Goal: Task Accomplishment & Management: Use online tool/utility

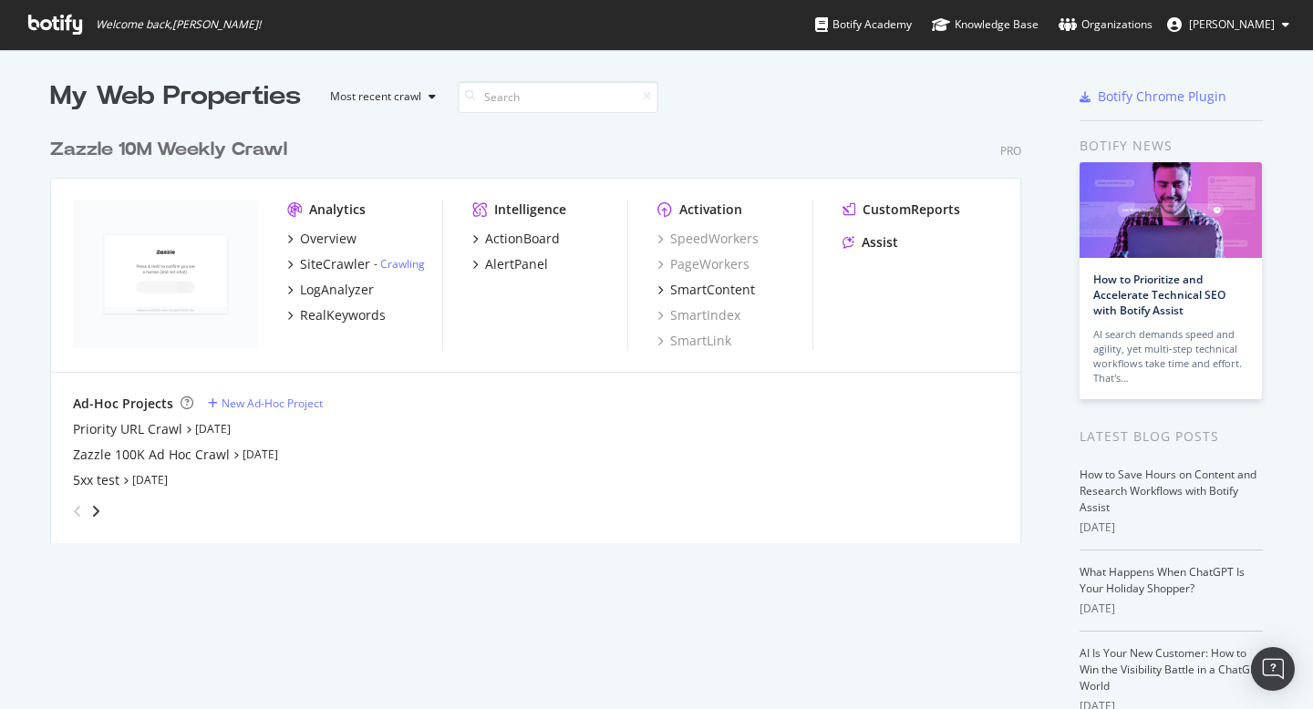
scroll to position [429, 986]
click at [206, 457] on div "Zazzle 100K Ad Hoc Crawl" at bounding box center [151, 455] width 157 height 18
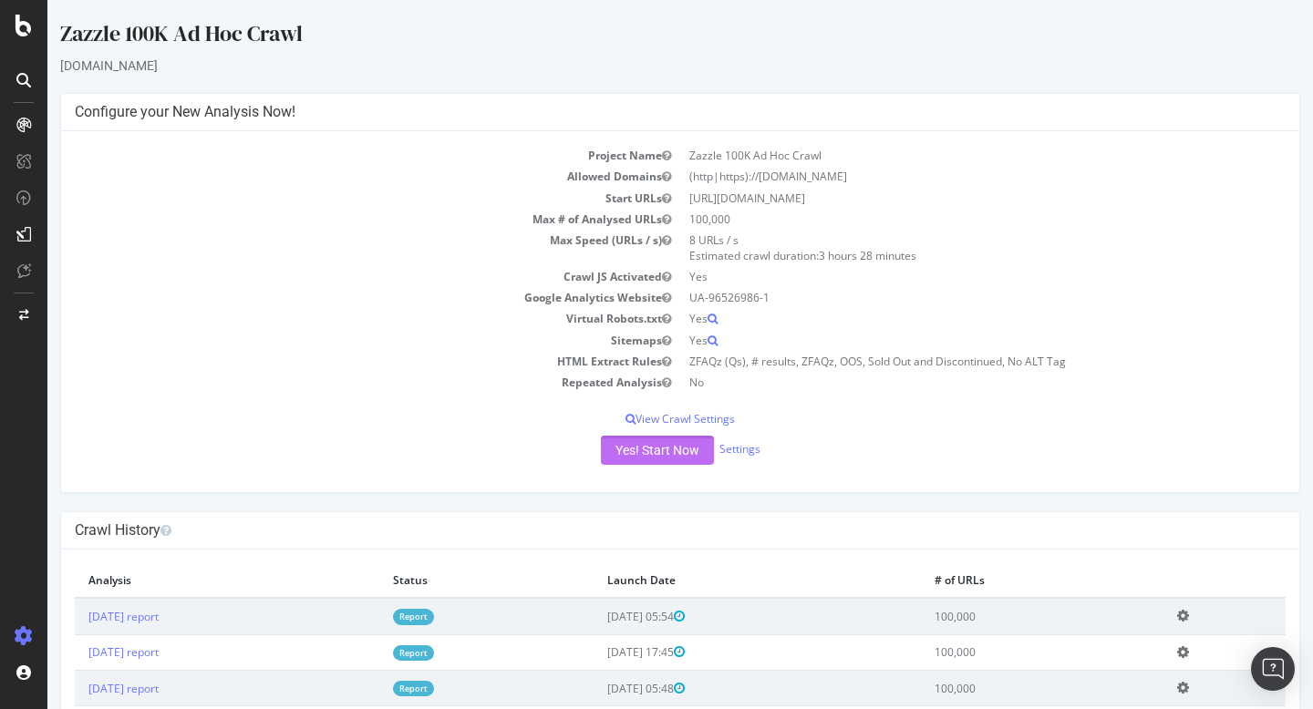
click at [693, 452] on button "Yes! Start Now" at bounding box center [657, 450] width 113 height 29
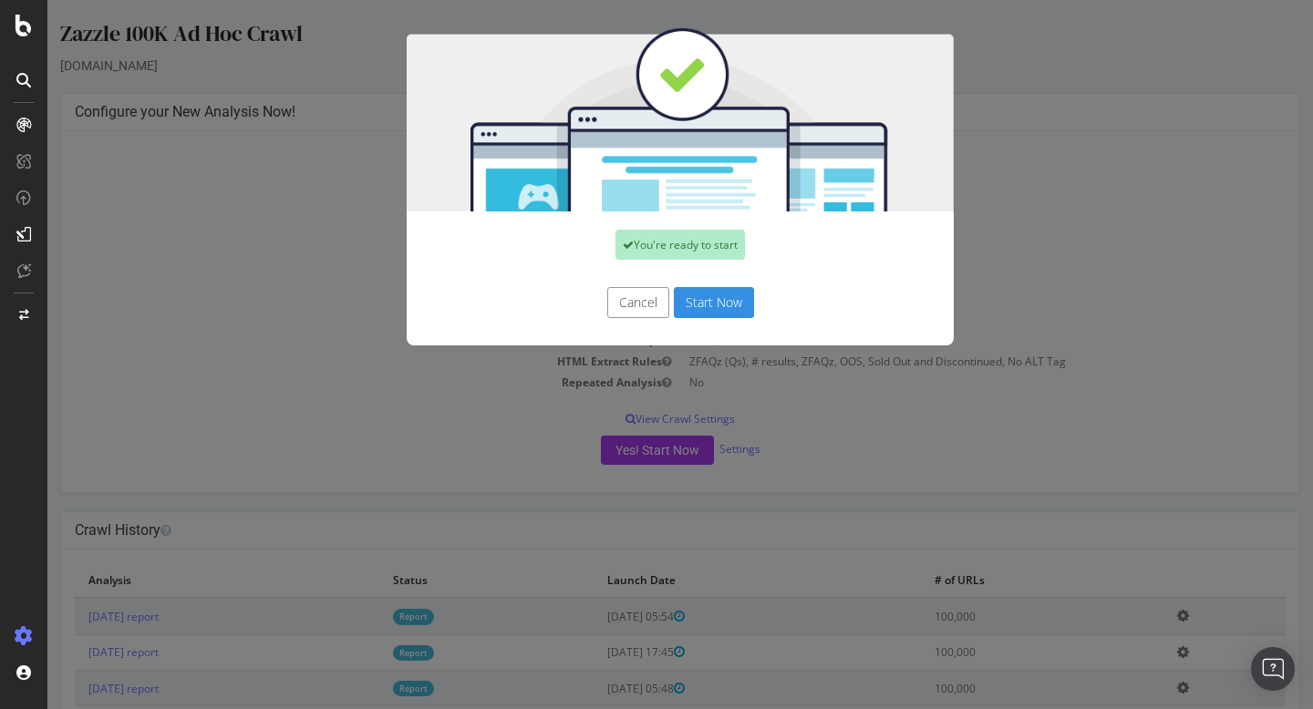
click at [730, 306] on button "Start Now" at bounding box center [714, 302] width 80 height 31
